Goal: Transaction & Acquisition: Purchase product/service

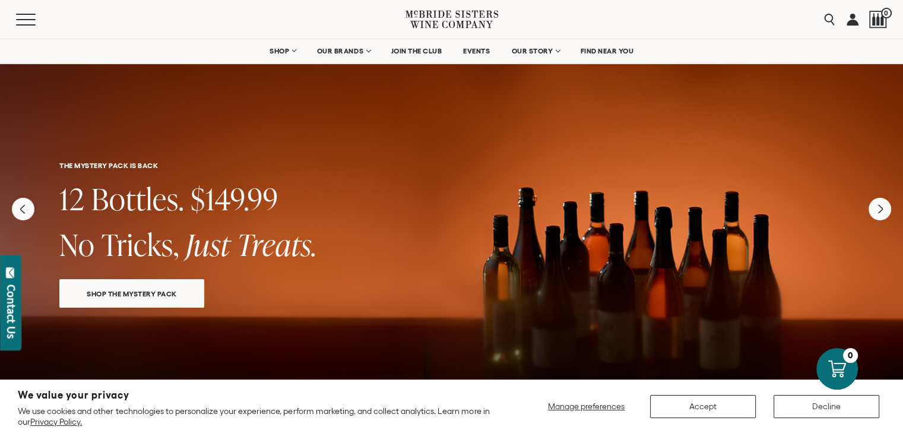
click at [158, 292] on span "SHOP THE MYSTERY PACK" at bounding box center [132, 294] width 132 height 14
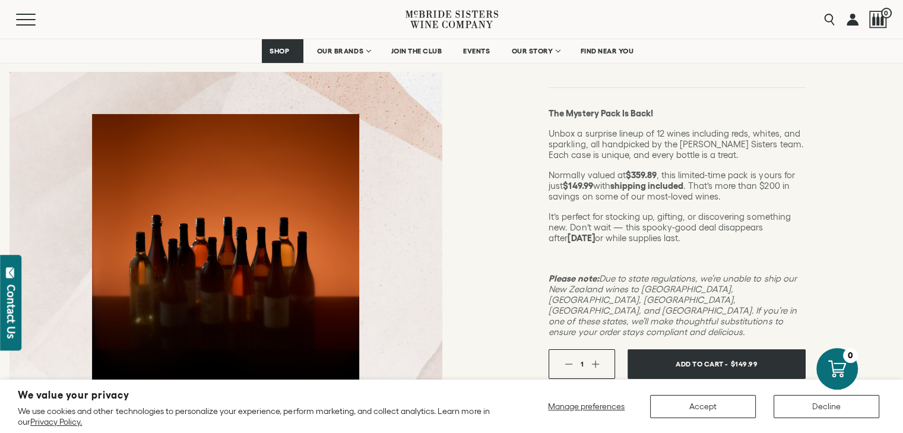
scroll to position [151, 0]
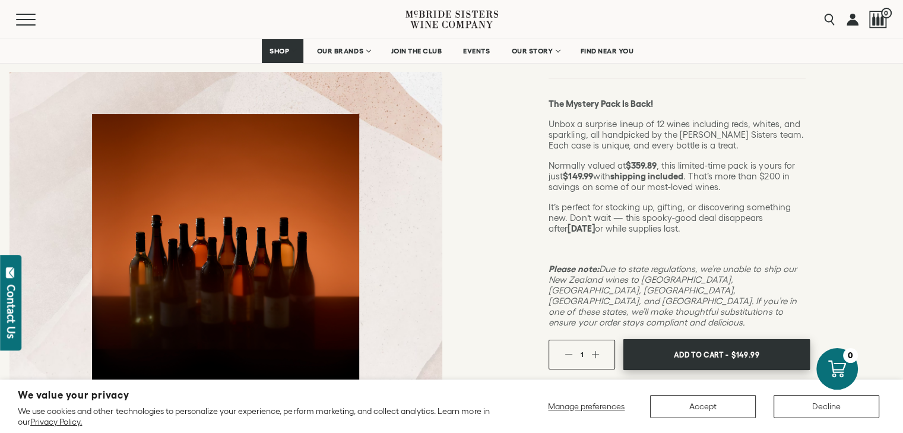
click at [708, 346] on span "Add To Cart -" at bounding box center [701, 355] width 55 height 18
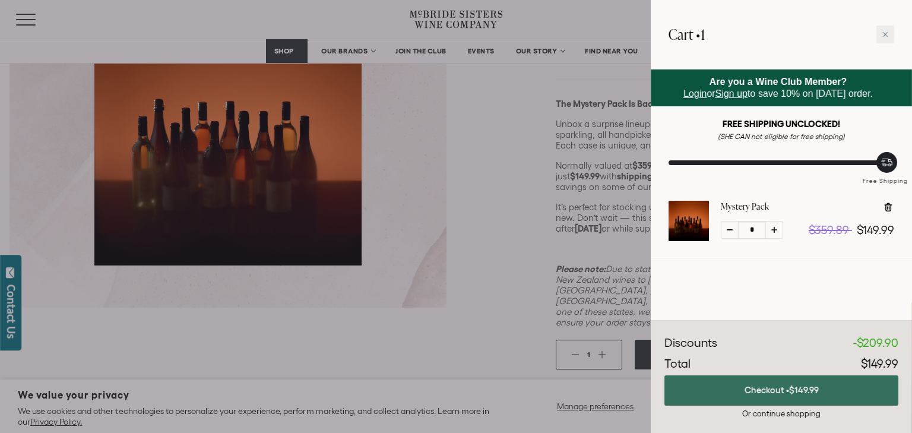
click at [784, 395] on button "Checkout • $149.99" at bounding box center [782, 390] width 234 height 30
